Goal: Task Accomplishment & Management: Complete application form

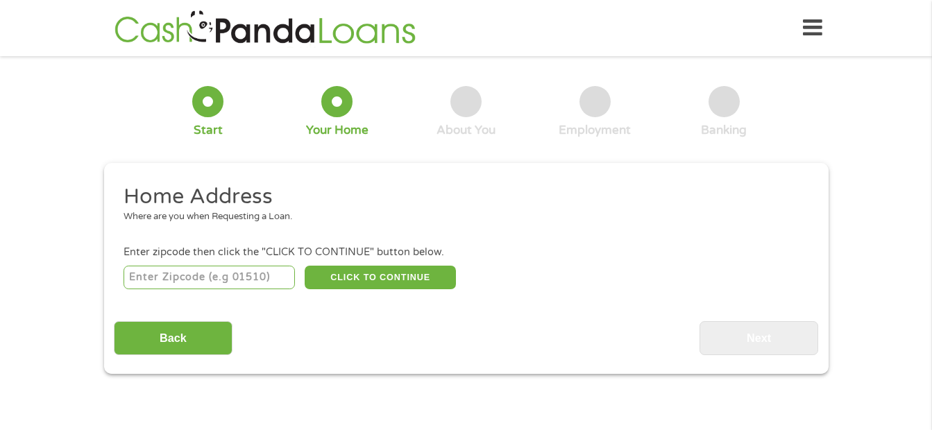
click at [233, 271] on input "number" at bounding box center [209, 278] width 171 height 24
type input "45042"
click at [385, 274] on button "CLICK TO CONTINUE" at bounding box center [380, 278] width 151 height 24
type input "45042"
type input "[GEOGRAPHIC_DATA]"
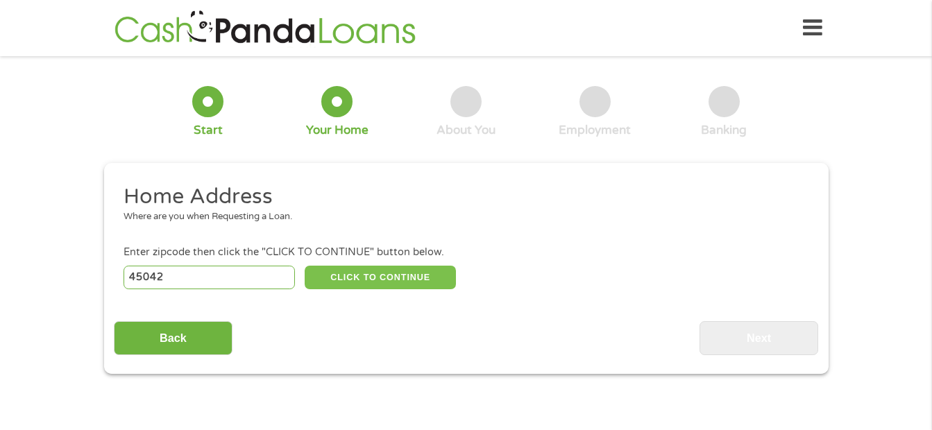
select select "[US_STATE]"
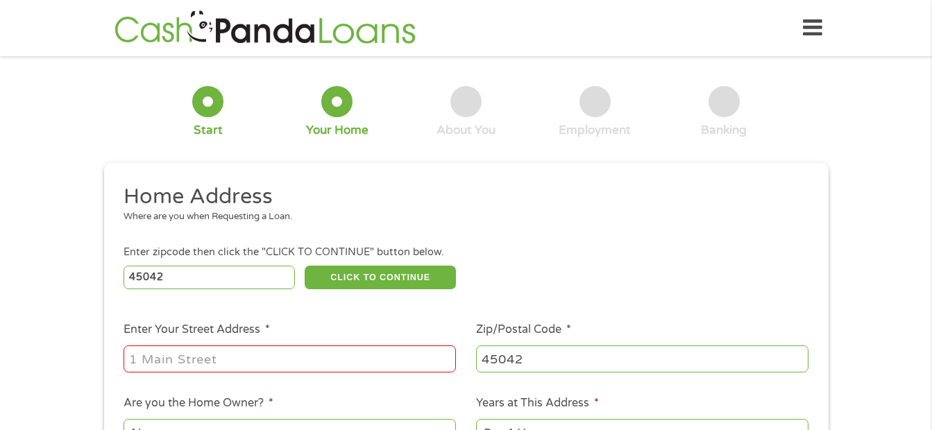
click at [234, 354] on input "Enter Your Street Address *" at bounding box center [290, 359] width 332 height 26
type input "[STREET_ADDRESS]"
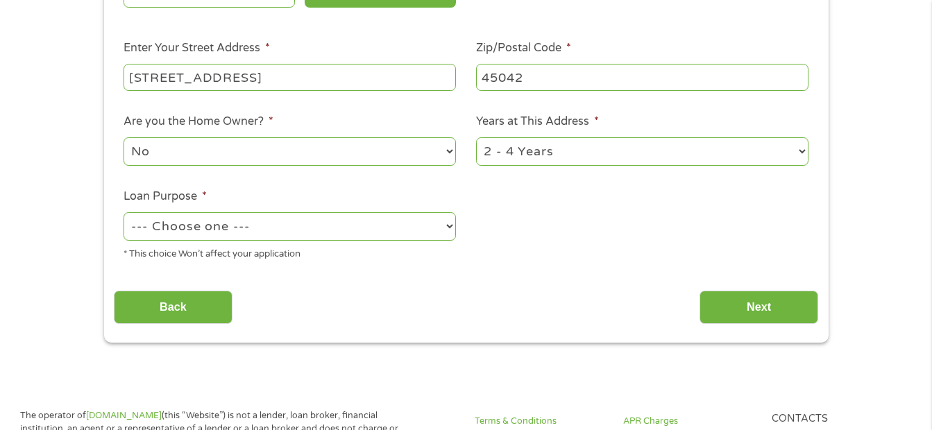
scroll to position [288, 0]
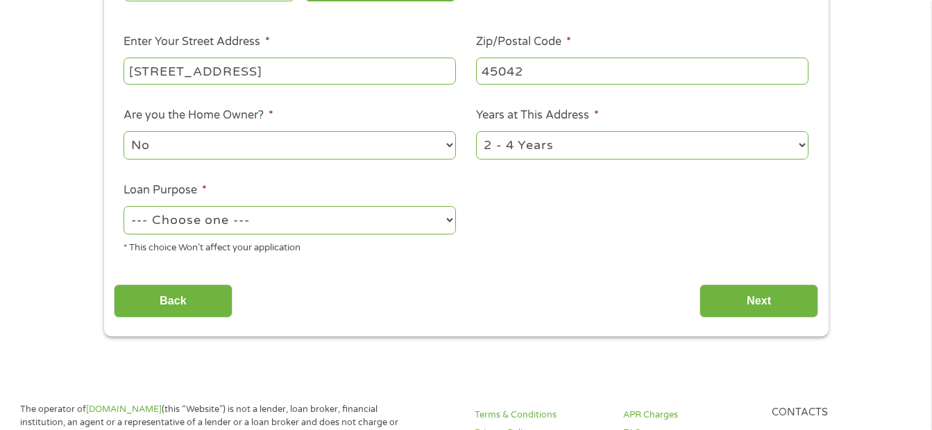
click at [405, 158] on select "No Yes" at bounding box center [290, 145] width 332 height 28
select select "yes"
click at [124, 131] on select "No Yes" at bounding box center [290, 145] width 332 height 28
click at [269, 215] on select "--- Choose one --- Pay Bills Debt Consolidation Home Improvement Major Purchase…" at bounding box center [290, 220] width 332 height 28
select select "debtconsolidation"
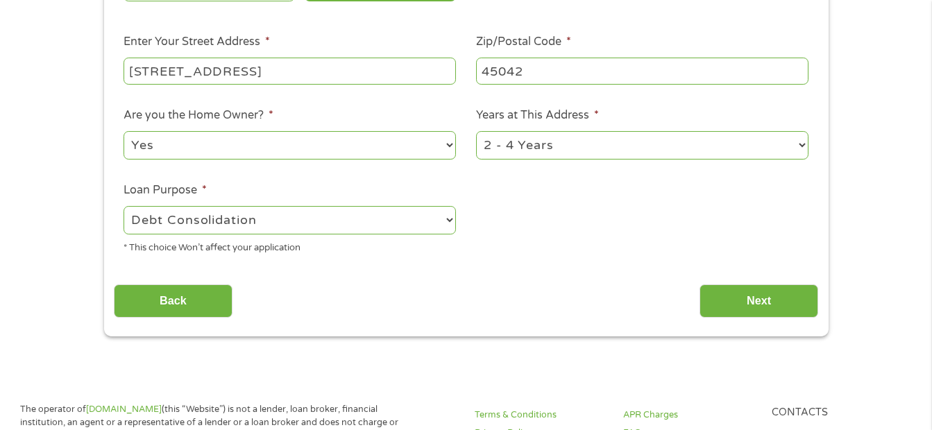
click at [124, 206] on select "--- Choose one --- Pay Bills Debt Consolidation Home Improvement Major Purchase…" at bounding box center [290, 220] width 332 height 28
click at [555, 141] on select "1 Year or less 1 - 2 Years 2 - 4 Years Over 4 Years" at bounding box center [642, 145] width 332 height 28
select select "60months"
click at [476, 131] on select "1 Year or less 1 - 2 Years 2 - 4 Years Over 4 Years" at bounding box center [642, 145] width 332 height 28
click at [727, 303] on input "Next" at bounding box center [759, 302] width 119 height 34
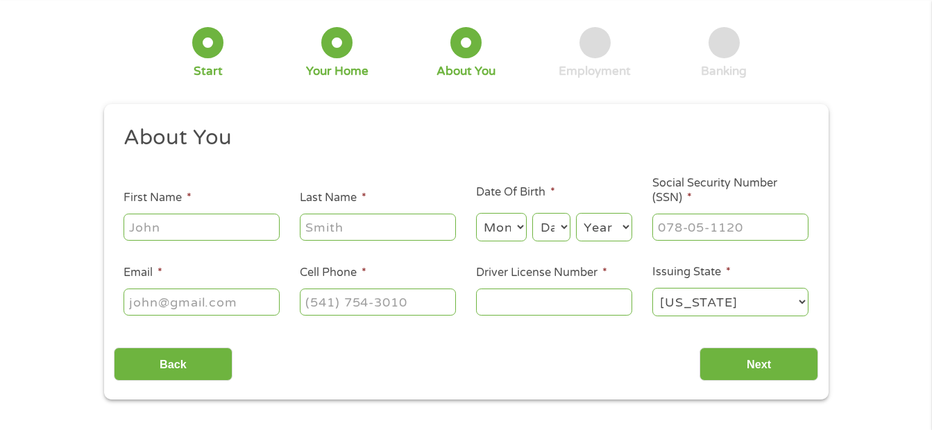
scroll to position [0, 0]
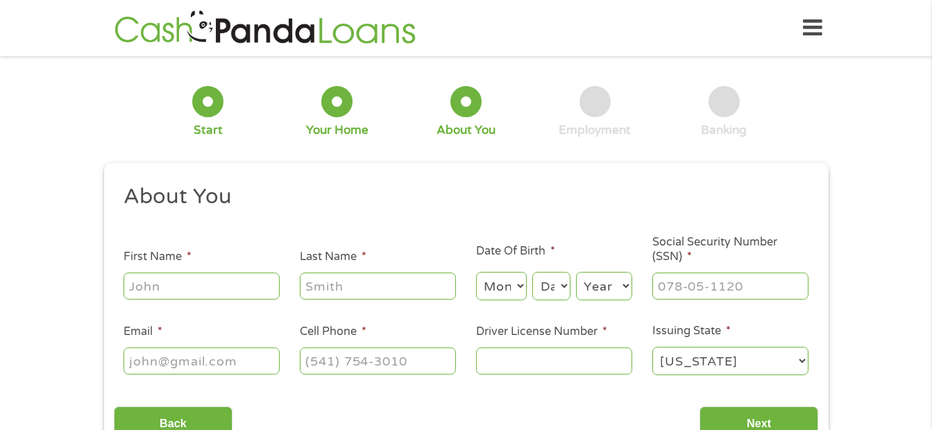
click at [260, 292] on input "First Name *" at bounding box center [202, 286] width 156 height 26
type input "[PERSON_NAME]"
type input "Hudella"
select select "1"
select select "19"
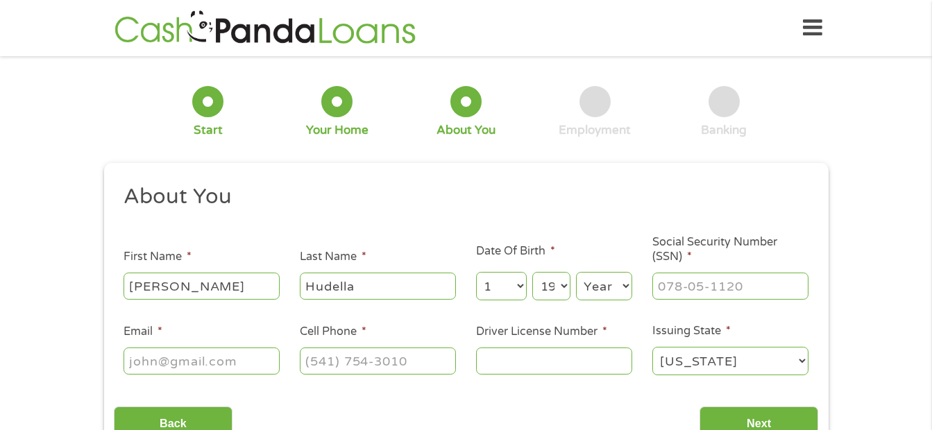
select select "1983"
type input "[EMAIL_ADDRESS][DOMAIN_NAME]"
type input "[PHONE_NUMBER]"
click at [584, 367] on input "Driver License Number *" at bounding box center [554, 361] width 156 height 26
type input "VT099359"
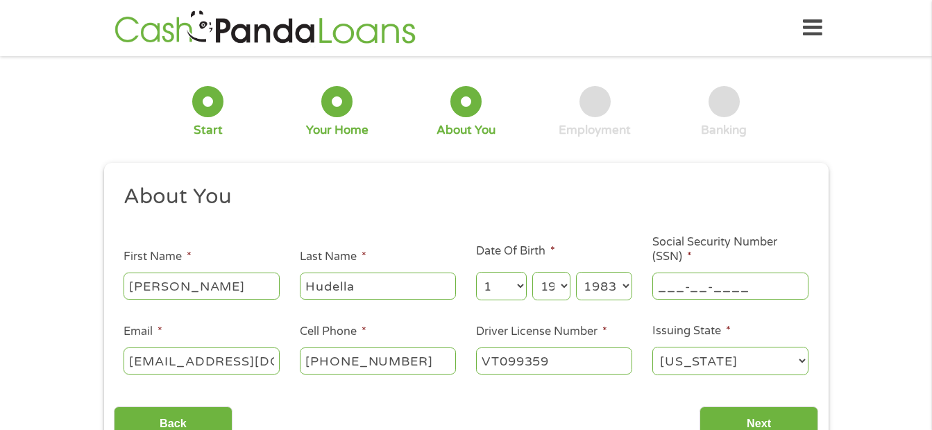
click at [693, 283] on input "___-__-____" at bounding box center [730, 286] width 156 height 26
type input "468-04-8558"
click at [757, 418] on input "Next" at bounding box center [759, 424] width 119 height 34
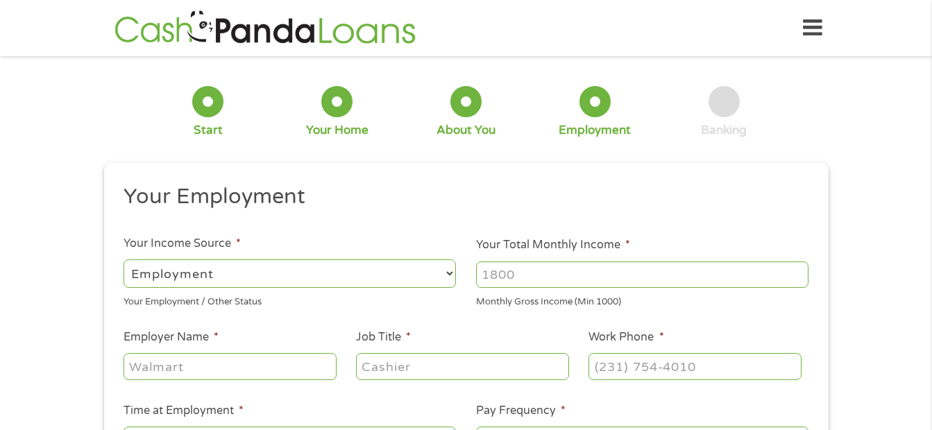
click at [268, 281] on select "--- Choose one --- Employment [DEMOGRAPHIC_DATA] Benefits" at bounding box center [290, 274] width 332 height 28
click at [124, 260] on select "--- Choose one --- Employment [DEMOGRAPHIC_DATA] Benefits" at bounding box center [290, 274] width 332 height 28
click at [559, 268] on input "Your Total Monthly Income *" at bounding box center [642, 275] width 332 height 26
type input "6700"
click at [244, 383] on ul "Your Employment Your Income Source * --- Choose one --- Employment [DEMOGRAPHIC…" at bounding box center [466, 363] width 705 height 360
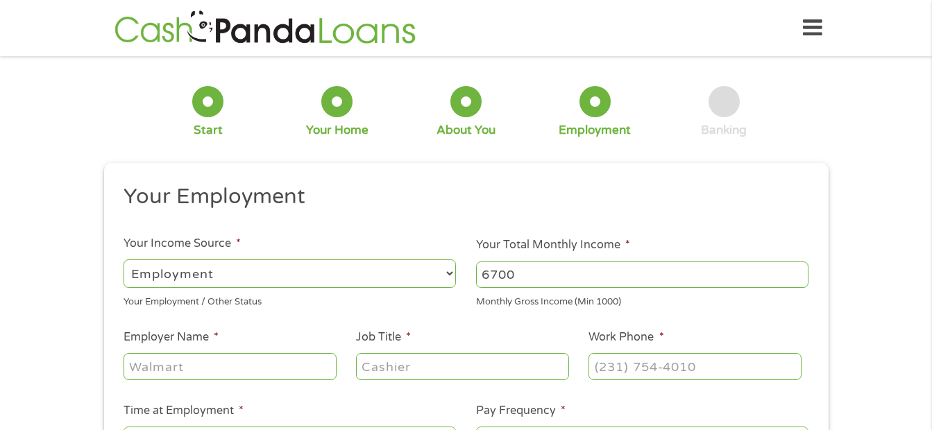
click at [218, 362] on input "Employer Name *" at bounding box center [230, 366] width 212 height 26
type input "Tuf N Lite"
type input "Manager"
type input "[PHONE_NUMBER]"
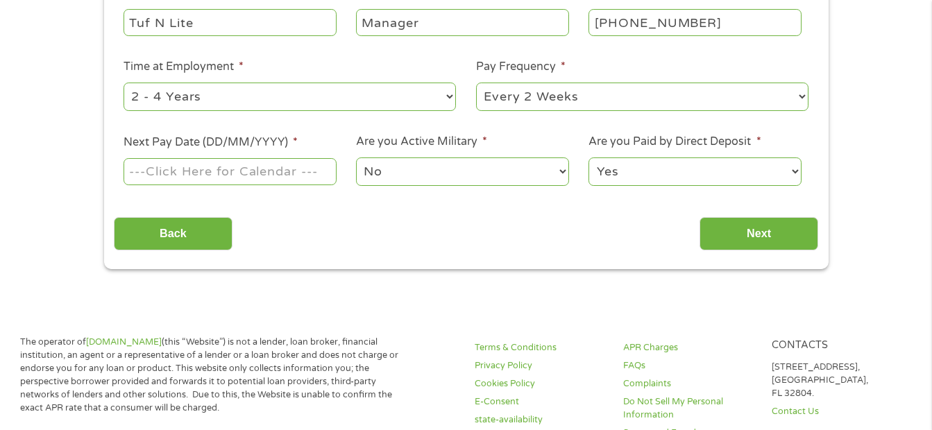
scroll to position [347, 0]
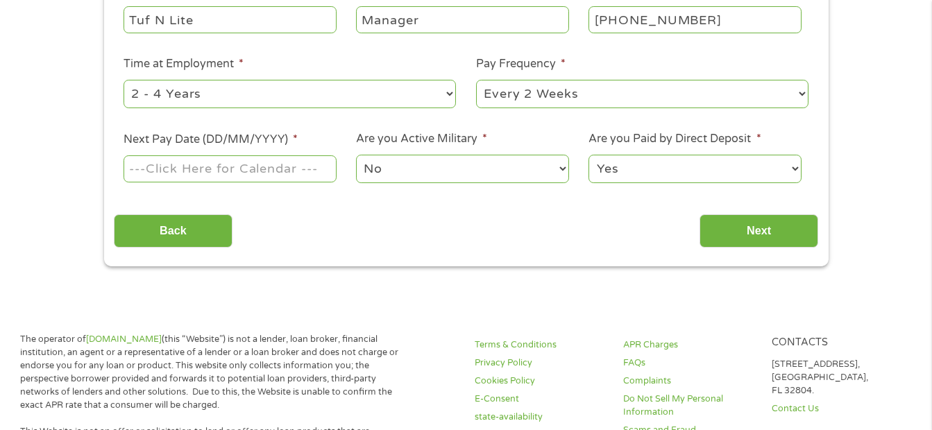
click at [366, 93] on select "--- Choose one --- 1 Year or less 1 - 2 Years 2 - 4 Years Over 4 Years" at bounding box center [290, 94] width 332 height 28
select select "60months"
click at [124, 80] on select "--- Choose one --- 1 Year or less 1 - 2 Years 2 - 4 Years Over 4 Years" at bounding box center [290, 94] width 332 height 28
click at [218, 169] on input "Next Pay Date (DD/MM/YYYY) *" at bounding box center [230, 168] width 212 height 26
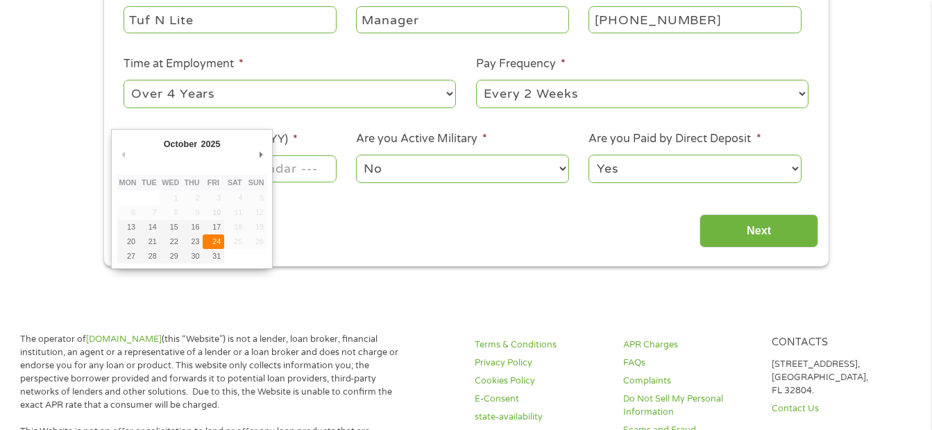
type input "[DATE]"
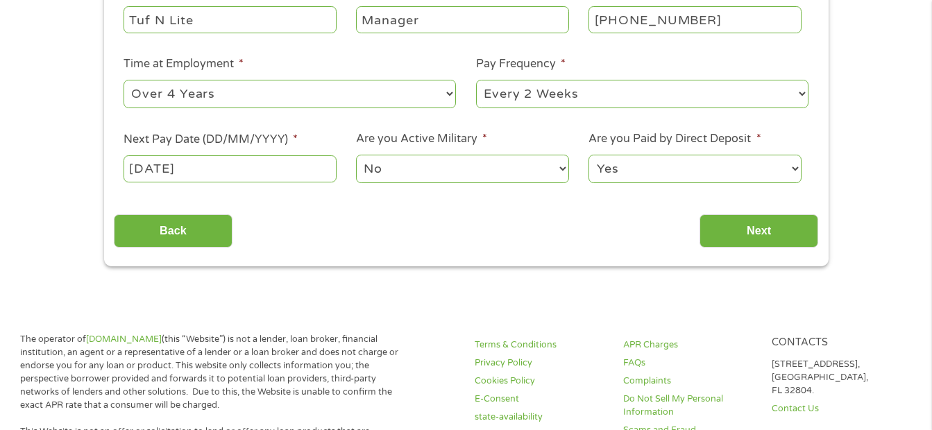
click at [387, 180] on select "No Yes" at bounding box center [462, 169] width 212 height 28
click at [746, 239] on input "Next" at bounding box center [759, 231] width 119 height 34
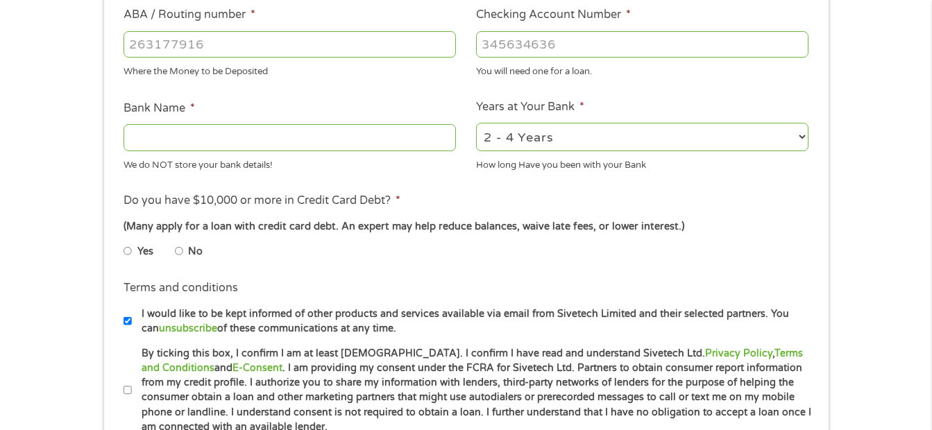
scroll to position [443, 0]
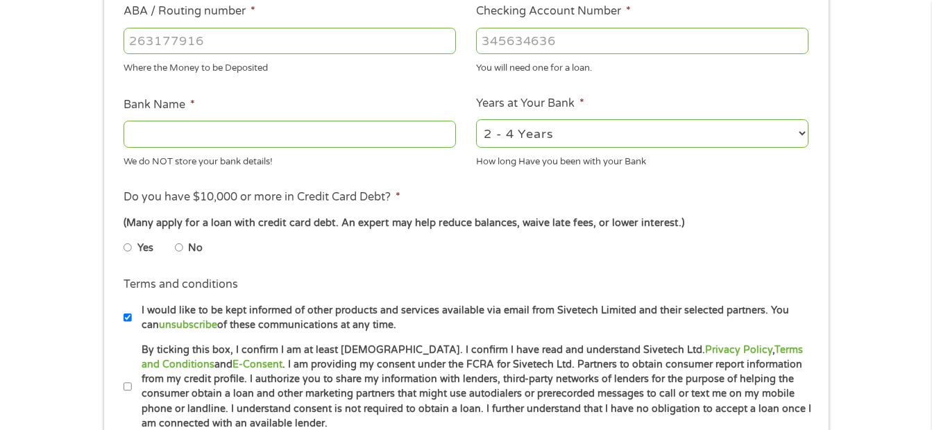
click at [225, 42] on input "ABA / Routing number *" at bounding box center [290, 41] width 332 height 26
type input "074000010"
type input "JPMORGAN CHASE BANK NA"
type input "074000010"
click at [542, 41] on input "Checking Account Number *" at bounding box center [642, 41] width 332 height 26
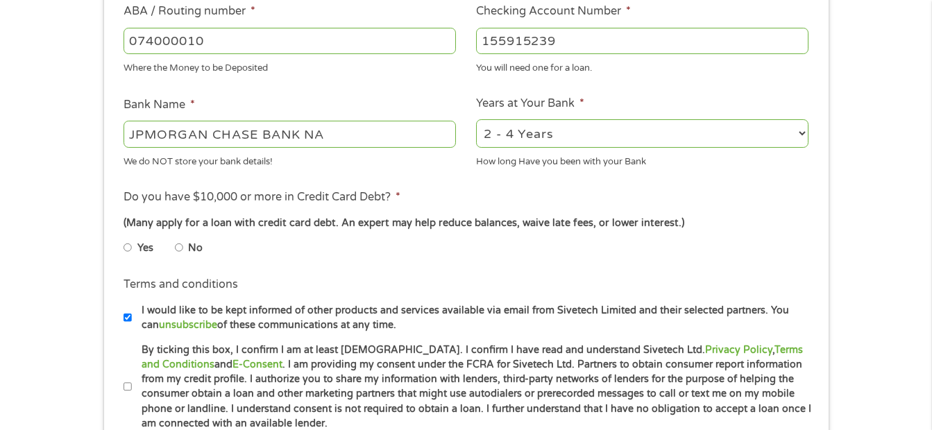
drag, startPoint x: 542, startPoint y: 41, endPoint x: 605, endPoint y: 128, distance: 106.9
click at [605, 128] on ul "Bank Information Where do you want the funds deposited? ABA / Routing number * …" at bounding box center [466, 85] width 705 height 691
type input "155915239"
click at [609, 137] on select "2 - 4 Years 6 - 12 Months 1 - 2 Years Over 4 Years" at bounding box center [642, 133] width 332 height 28
select select "60months"
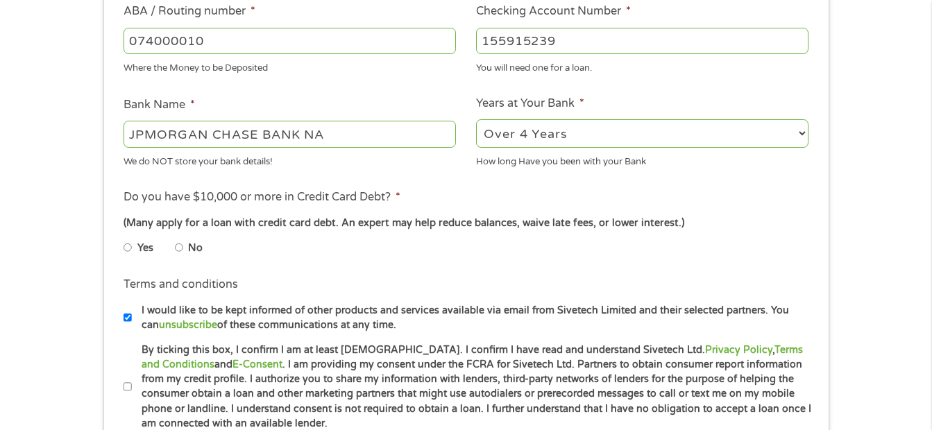
click at [476, 119] on select "2 - 4 Years 6 - 12 Months 1 - 2 Years Over 4 Years" at bounding box center [642, 133] width 332 height 28
click at [131, 250] on input "Yes" at bounding box center [128, 248] width 8 height 22
radio input "true"
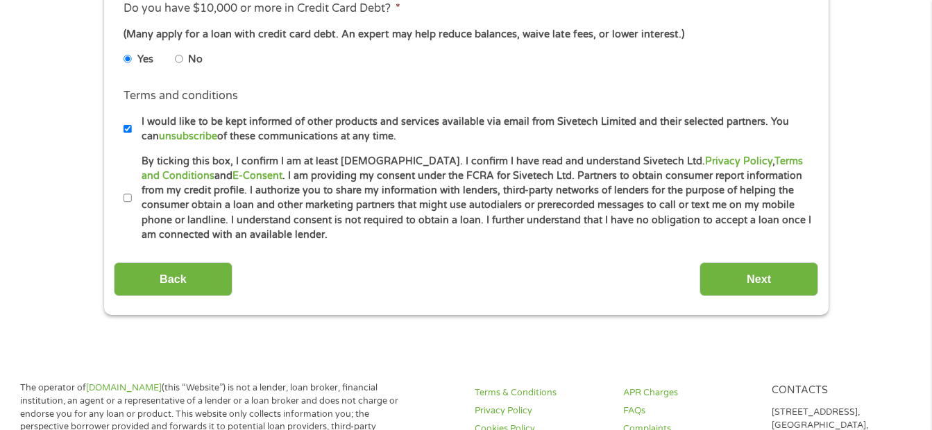
scroll to position [635, 0]
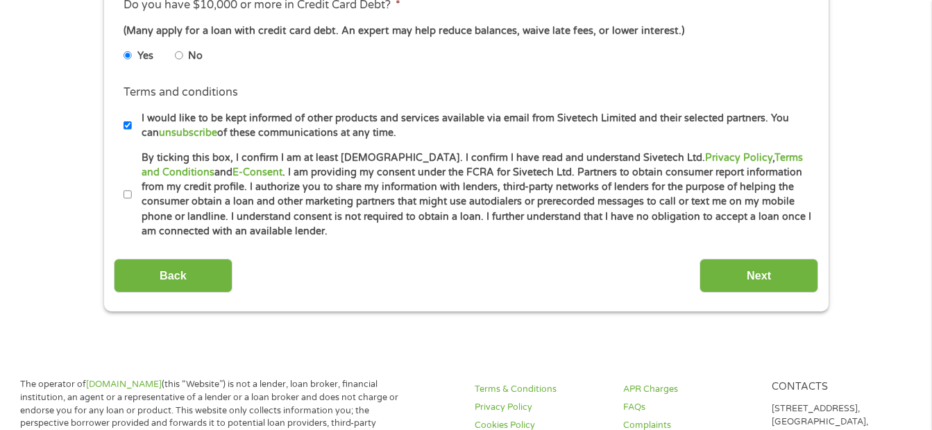
click at [121, 127] on li "Terms and conditions I would like to be kept informed of other products and ser…" at bounding box center [466, 112] width 705 height 56
click at [128, 115] on input "I would like to be kept informed of other products and services available via e…" at bounding box center [128, 126] width 8 height 22
checkbox input "false"
click at [125, 192] on input "By ticking this box, I confirm I am at least [DEMOGRAPHIC_DATA]. I confirm I ha…" at bounding box center [128, 195] width 8 height 22
checkbox input "true"
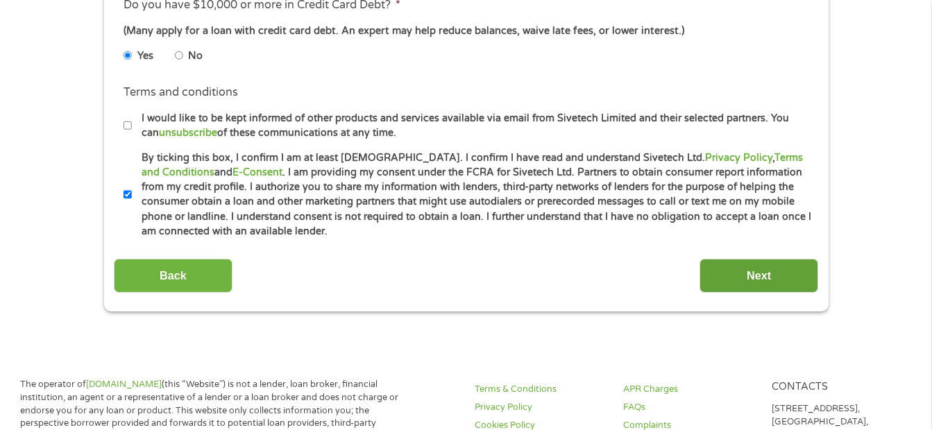
click at [730, 271] on input "Next" at bounding box center [759, 276] width 119 height 34
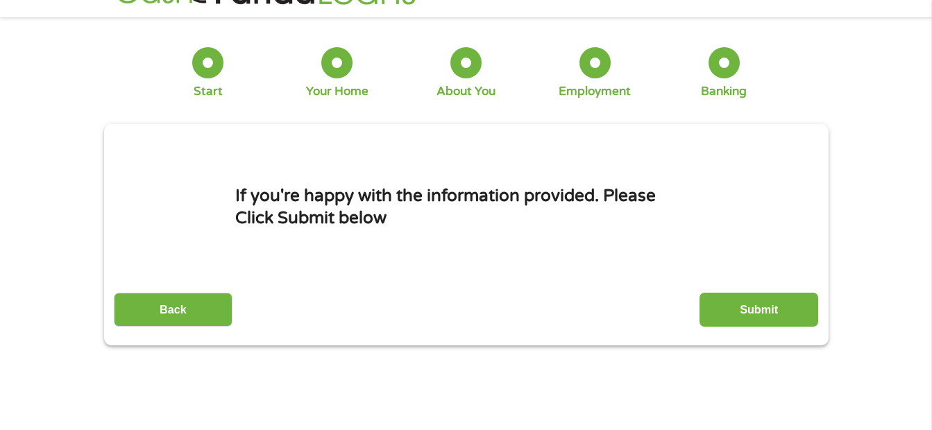
scroll to position [0, 0]
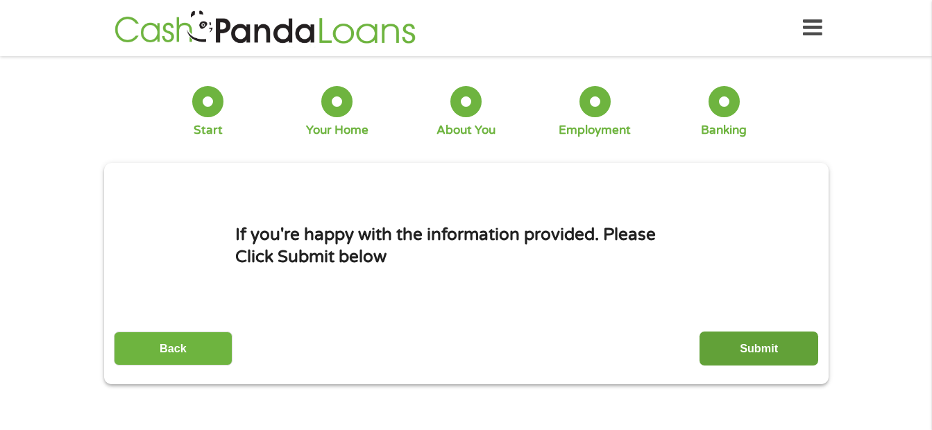
click at [746, 358] on input "Submit" at bounding box center [759, 349] width 119 height 34
